Goal: Information Seeking & Learning: Learn about a topic

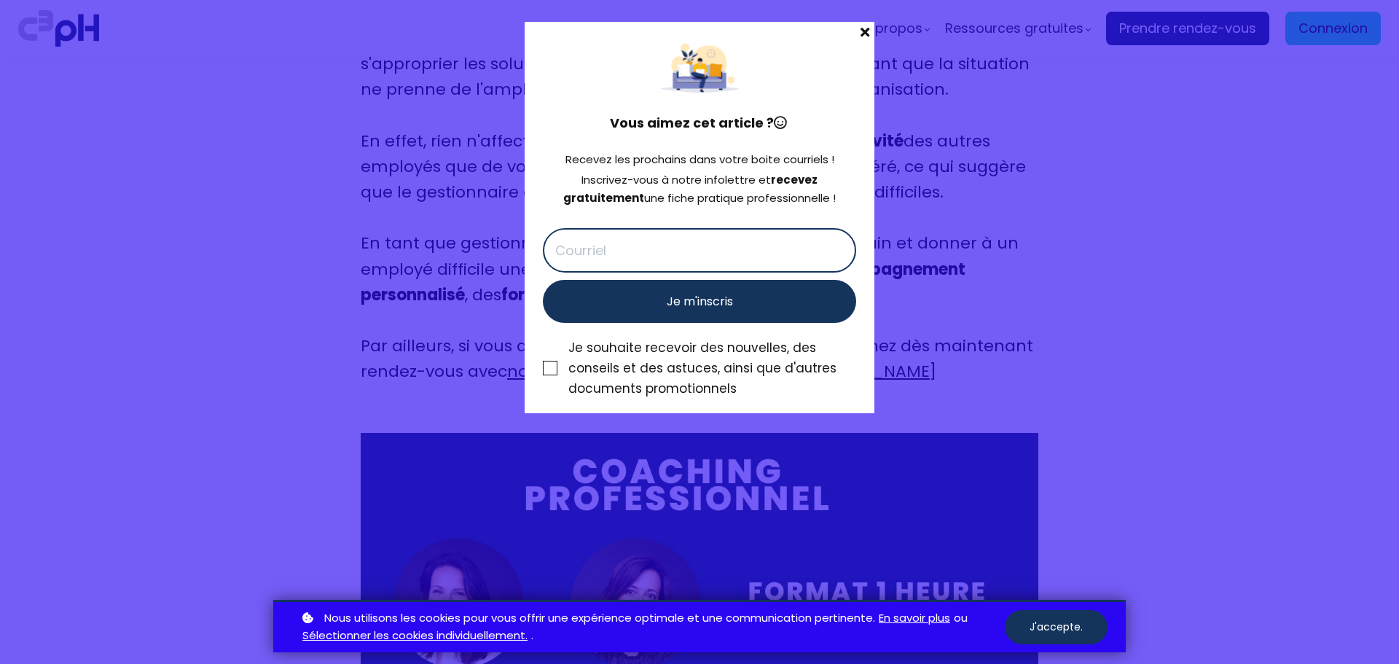
scroll to position [7803, 0]
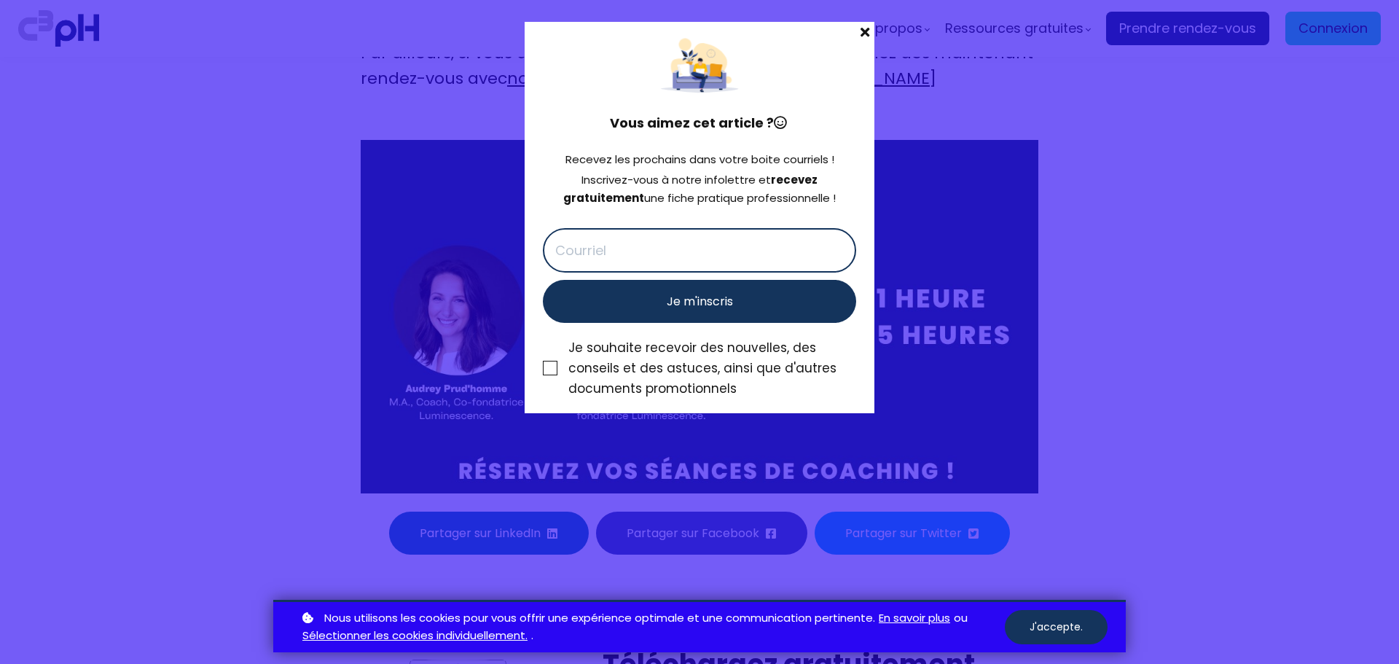
click at [867, 31] on span at bounding box center [865, 32] width 19 height 20
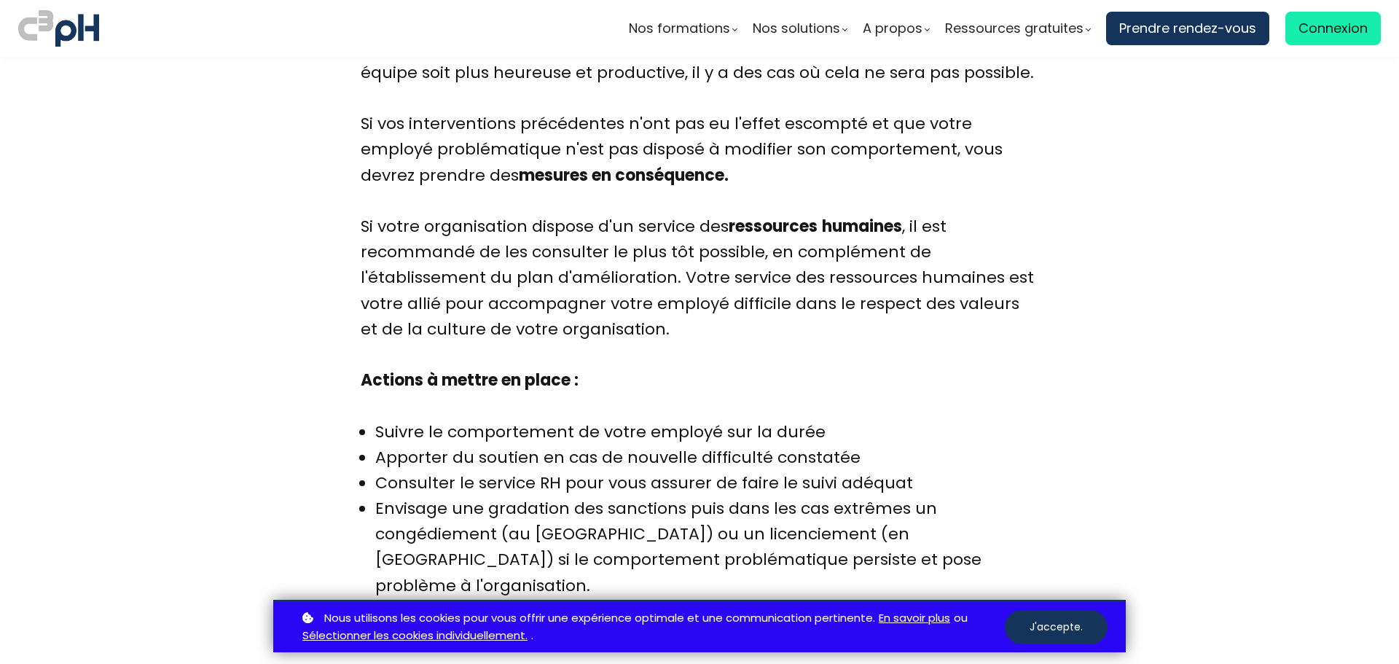
scroll to position [6685, 0]
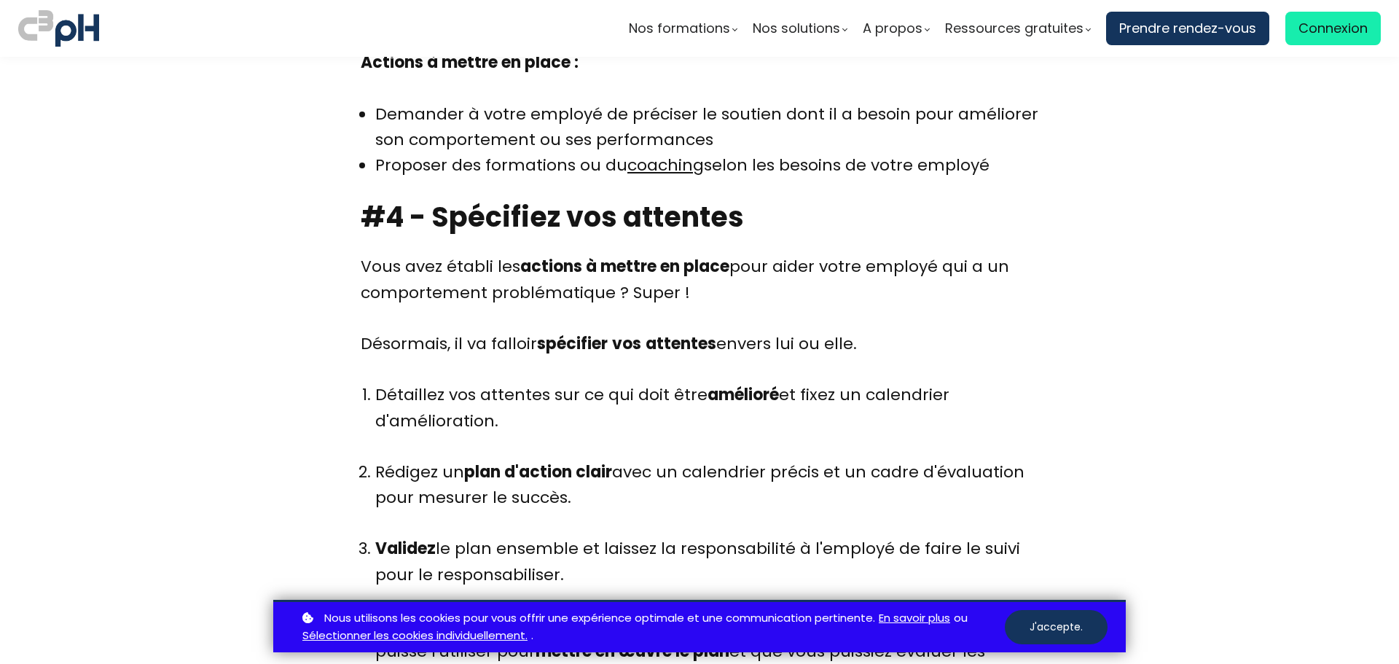
scroll to position [5131, 0]
